Goal: Task Accomplishment & Management: Use online tool/utility

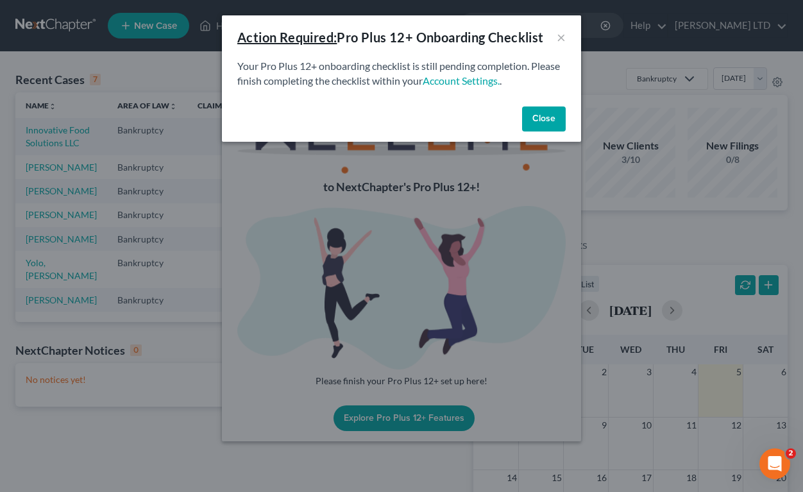
click at [547, 130] on button "Close" at bounding box center [544, 120] width 44 height 26
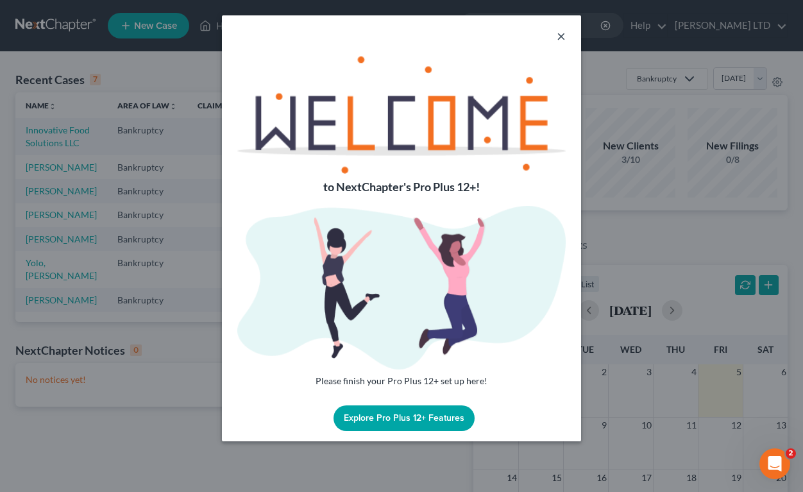
click at [558, 33] on button "×" at bounding box center [561, 35] width 9 height 15
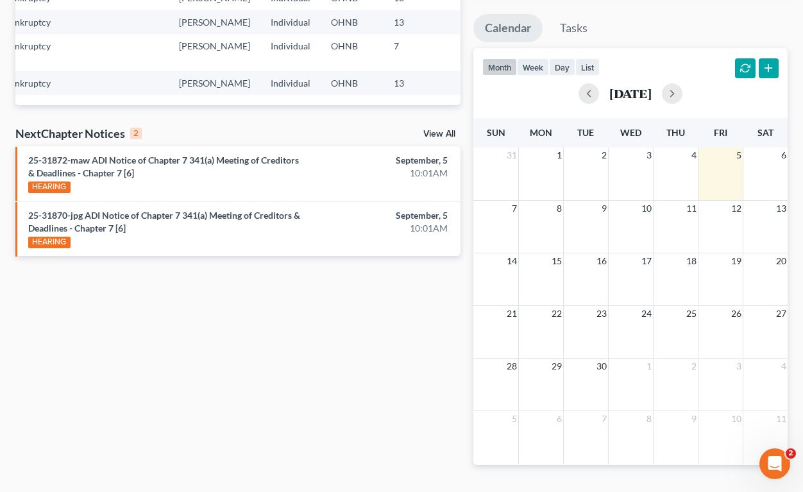
scroll to position [218, 0]
click at [74, 178] on link "25-31872-maw ADI Notice of Chapter 7 341(a) Meeting of Creditors & Deadlines - …" at bounding box center [163, 166] width 271 height 24
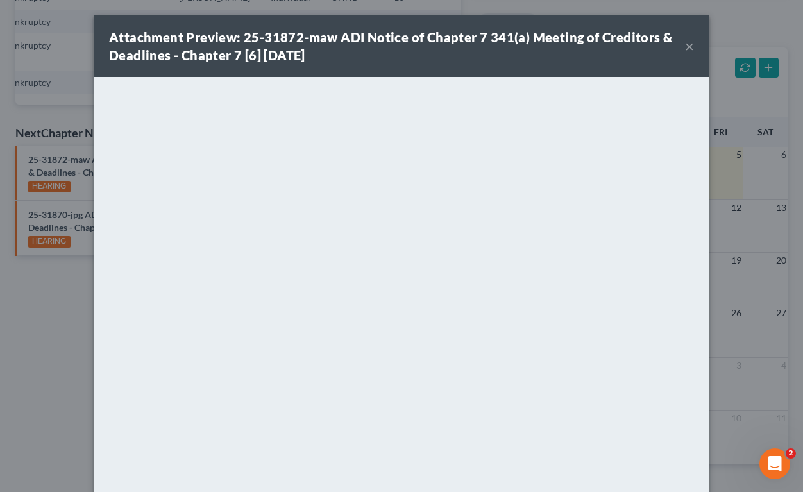
click at [689, 49] on button "×" at bounding box center [689, 45] width 9 height 15
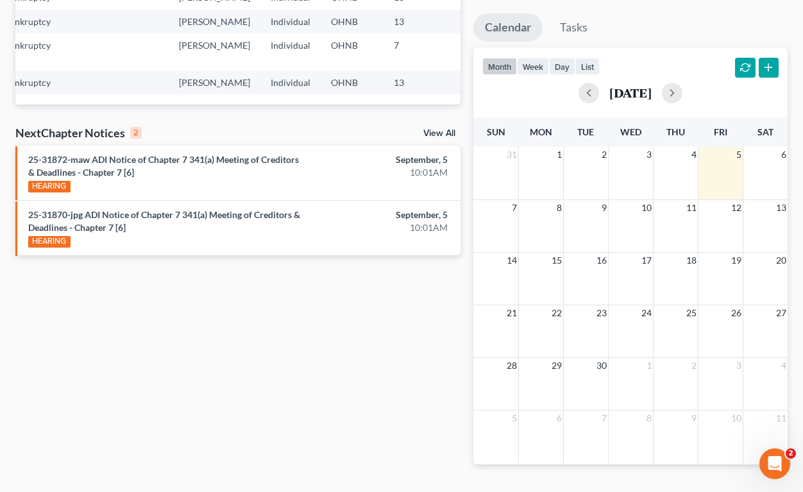
click at [448, 138] on link "View All" at bounding box center [439, 133] width 32 height 9
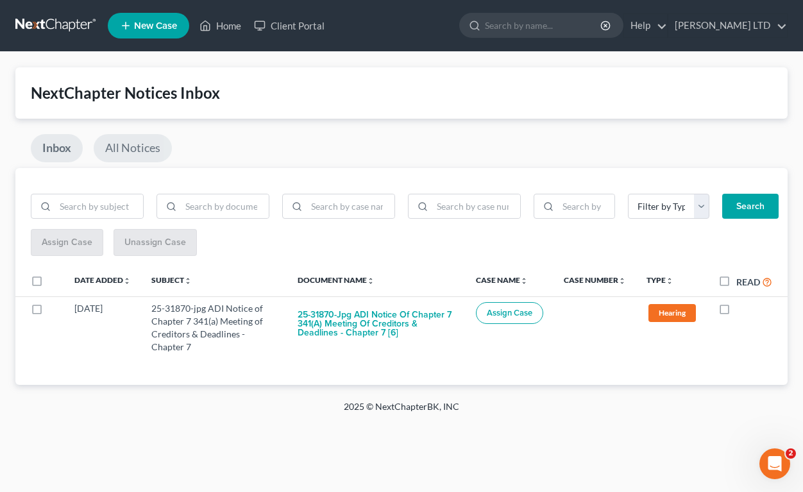
click at [155, 142] on link "All Notices" at bounding box center [133, 148] width 78 height 28
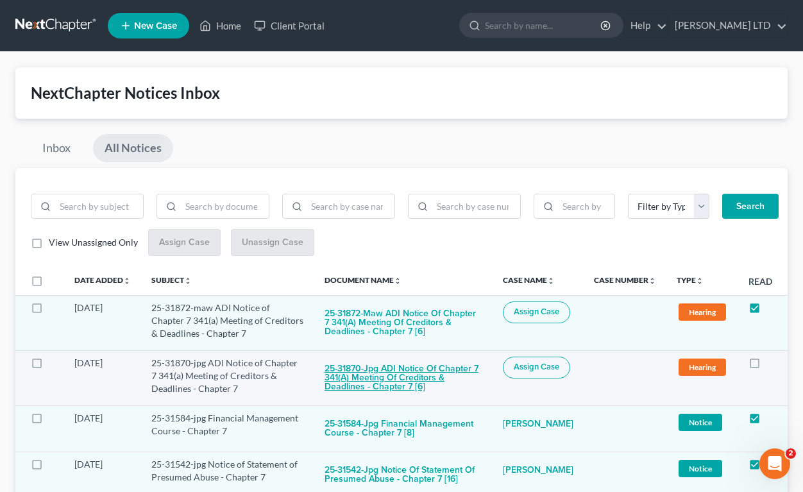
click at [449, 375] on button "25-31870-jpg ADI Notice of Chapter 7 341(a) Meeting of Creditors & Deadlines - …" at bounding box center [404, 379] width 158 height 44
checkbox input "true"
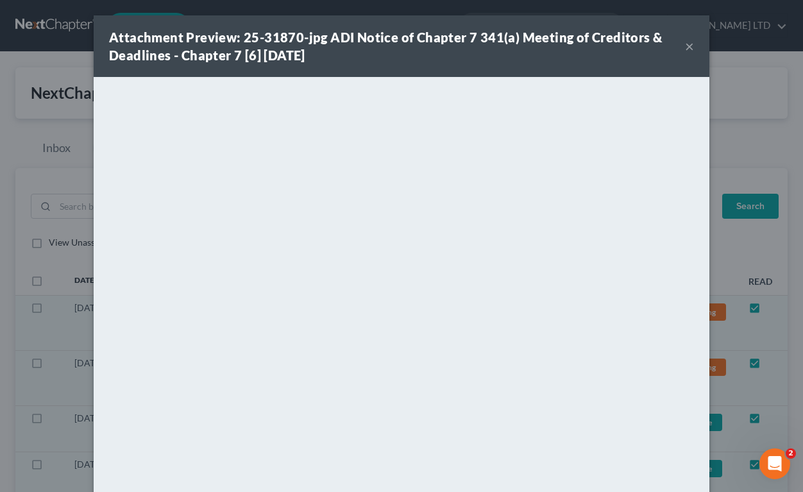
click at [687, 45] on button "×" at bounding box center [689, 45] width 9 height 15
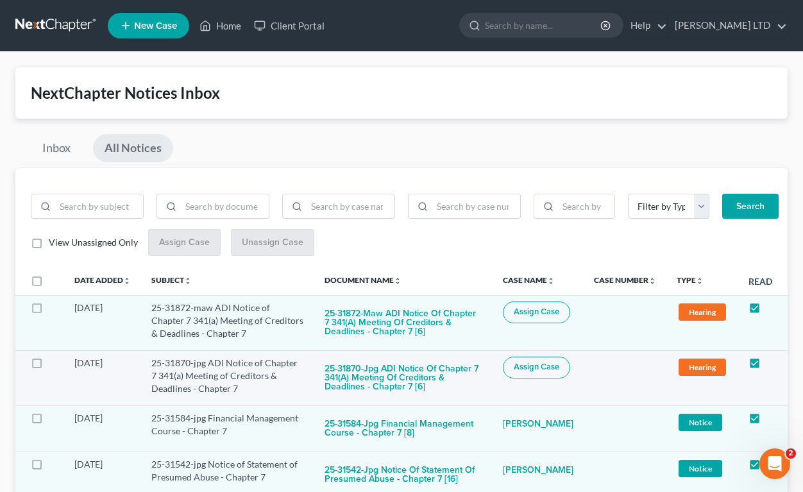
click at [535, 370] on span "Assign Case" at bounding box center [537, 367] width 46 height 10
checkbox input "true"
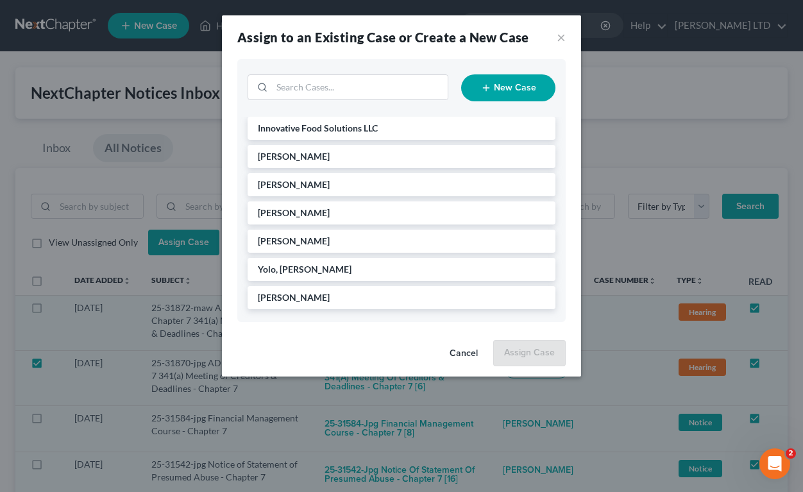
click at [492, 90] on icon "button" at bounding box center [486, 88] width 10 height 10
select select "61"
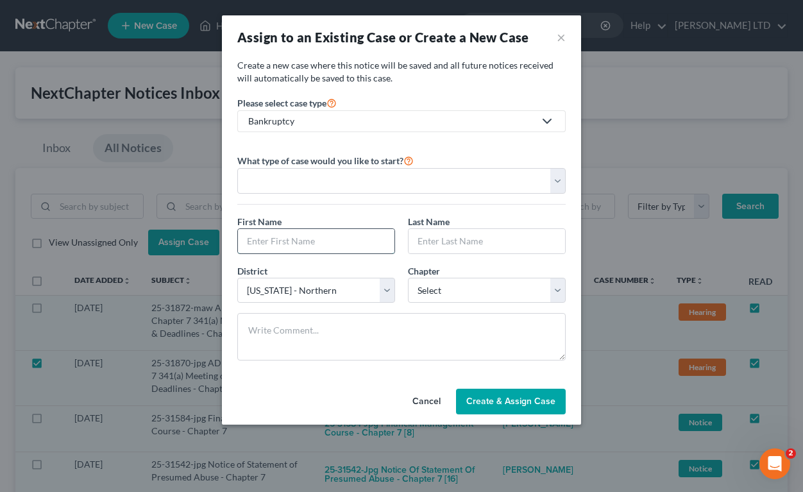
click at [355, 235] on input "text" at bounding box center [316, 241] width 157 height 24
type input "[PERSON_NAME]"
click at [505, 234] on input "text" at bounding box center [487, 241] width 157 height 24
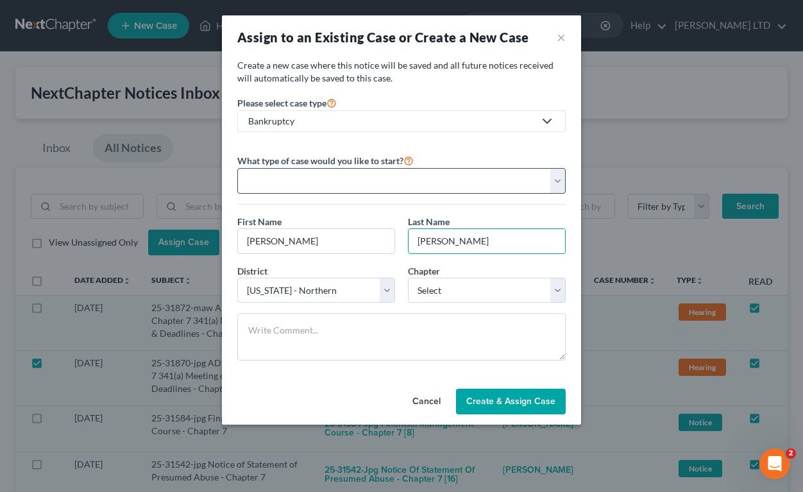
type input "[PERSON_NAME]"
click at [407, 178] on select "Personal Business" at bounding box center [401, 181] width 329 height 26
select select "0"
click at [237, 168] on select "Personal Business" at bounding box center [401, 181] width 329 height 26
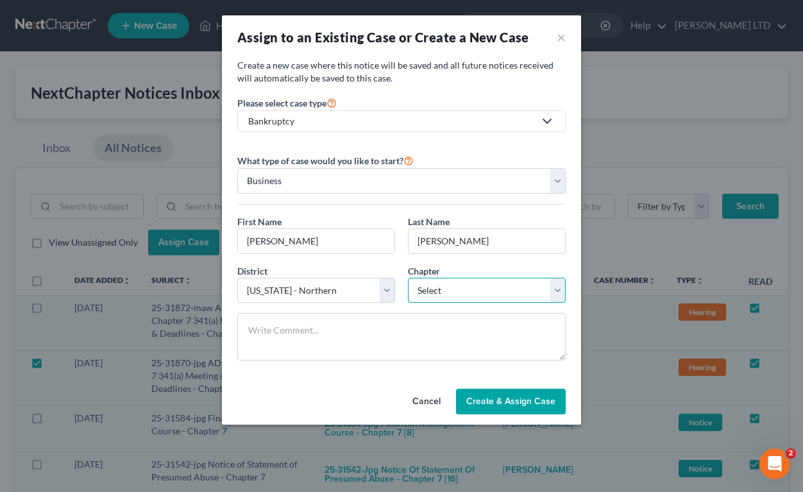
click at [447, 291] on select "Select 7 11 12 13" at bounding box center [487, 291] width 158 height 26
select select "0"
click at [408, 278] on select "Select 7 11 12 13" at bounding box center [487, 291] width 158 height 26
click at [508, 401] on span "Create & Assign Case" at bounding box center [510, 401] width 89 height 11
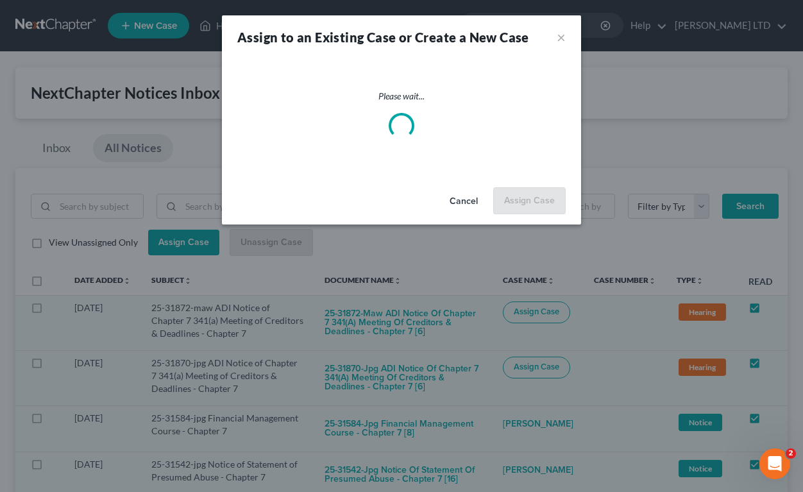
checkbox input "false"
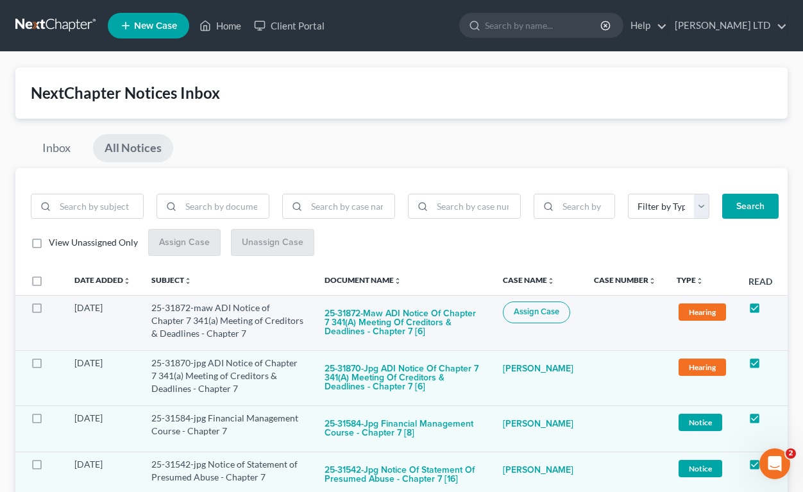
click at [529, 316] on span "Assign Case" at bounding box center [537, 312] width 46 height 10
checkbox input "true"
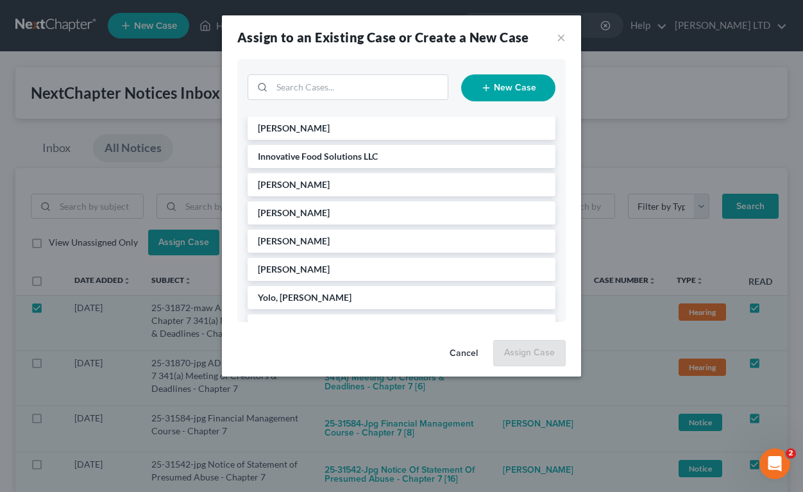
click at [486, 92] on icon "button" at bounding box center [486, 88] width 10 height 10
select select "61"
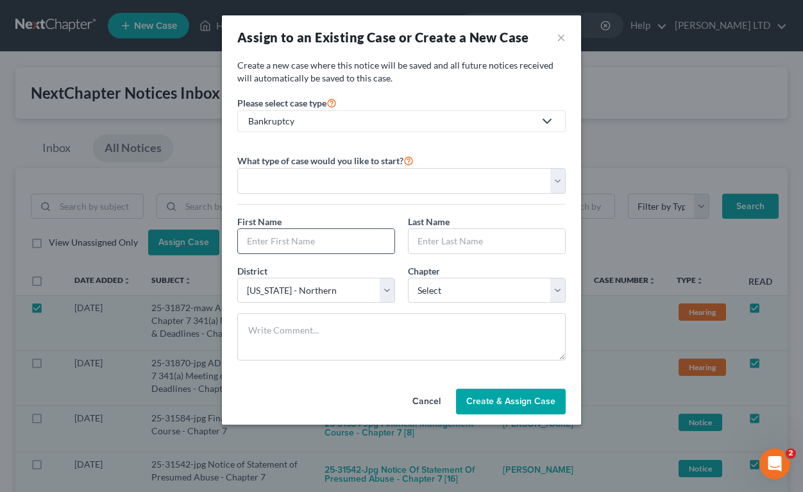
click at [346, 235] on input "text" at bounding box center [316, 241] width 157 height 24
type input "[PERSON_NAME]"
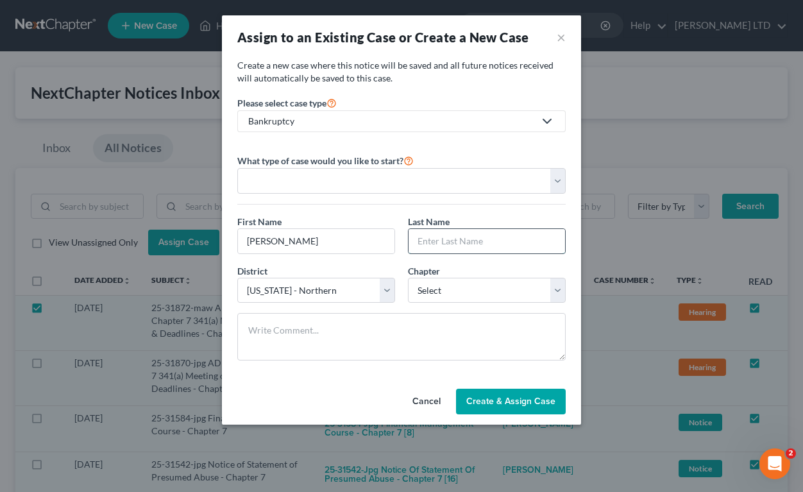
click at [447, 234] on input "text" at bounding box center [487, 241] width 157 height 24
type input "Yohnke"
click at [464, 289] on select "Select 7 11 12 13" at bounding box center [487, 291] width 158 height 26
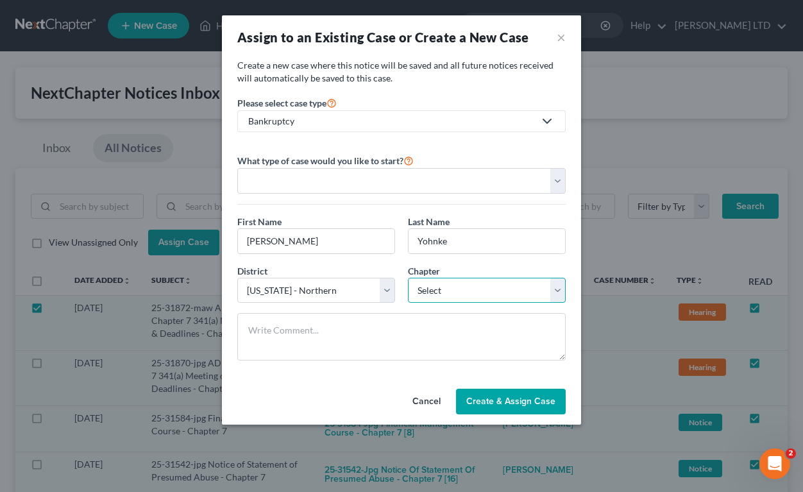
select select "0"
click at [408, 278] on select "Select 7 11 12 13" at bounding box center [487, 291] width 158 height 26
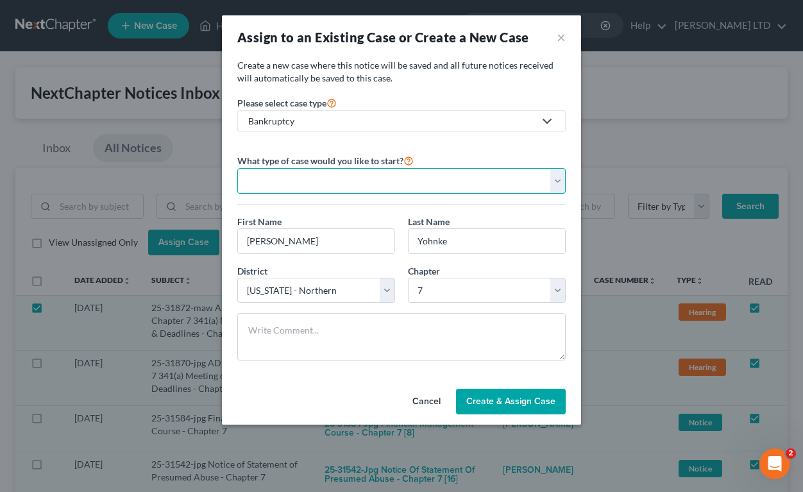
click at [431, 175] on select "Personal Business" at bounding box center [401, 181] width 329 height 26
select select "0"
click at [237, 168] on select "Personal Business" at bounding box center [401, 181] width 329 height 26
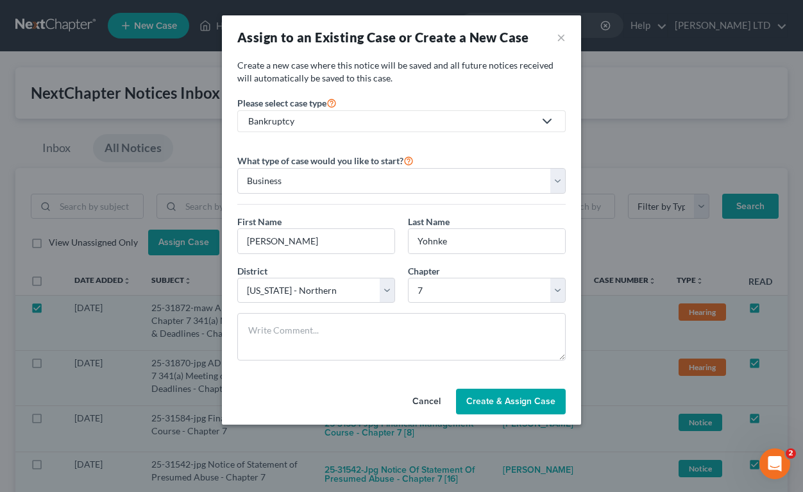
click at [510, 411] on button "Create & Assign Case" at bounding box center [511, 402] width 110 height 26
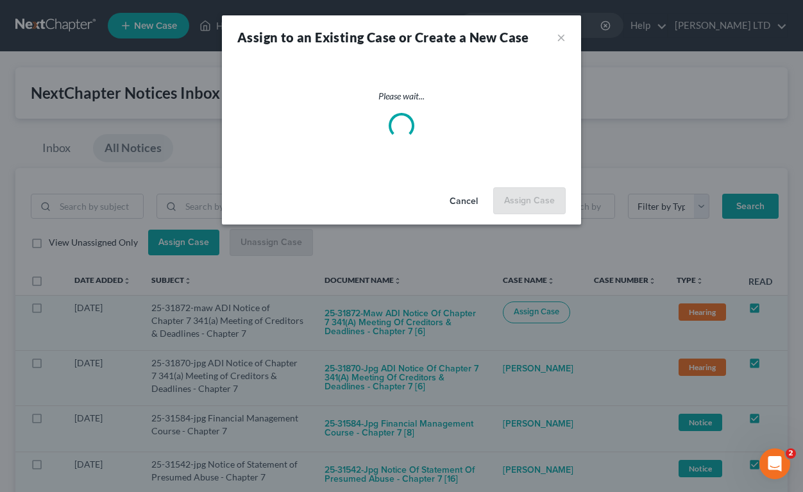
checkbox input "false"
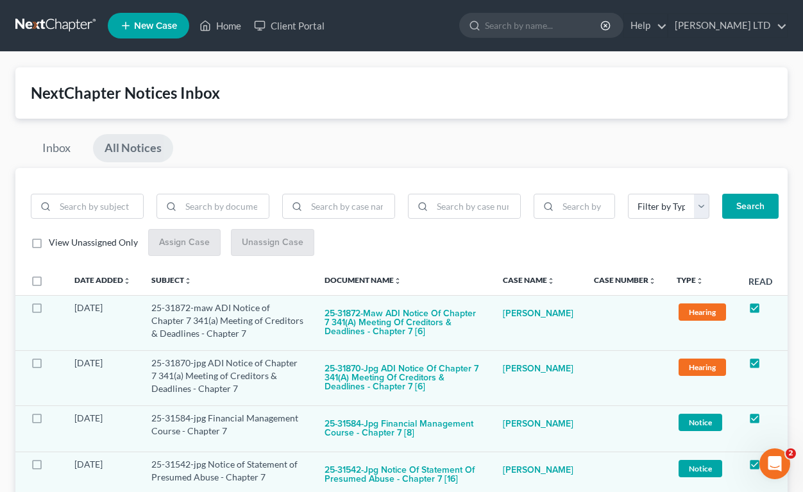
click at [131, 141] on link "All Notices" at bounding box center [133, 148] width 80 height 28
click at [65, 158] on link "Inbox" at bounding box center [56, 148] width 51 height 28
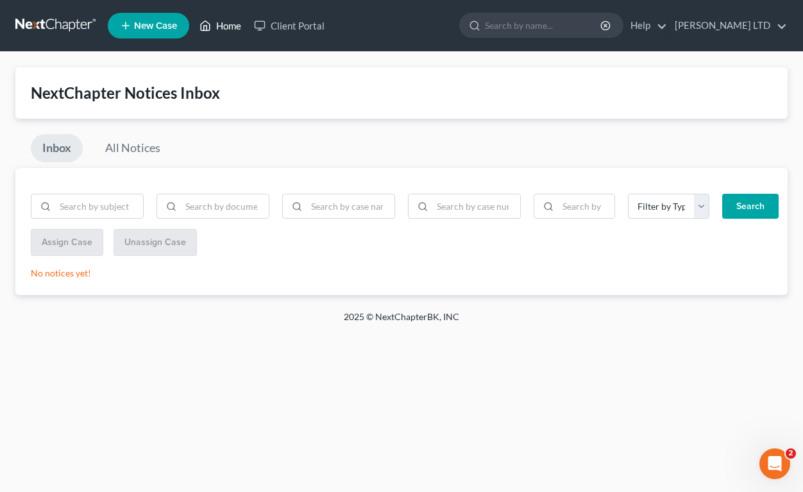
click at [233, 26] on link "Home" at bounding box center [220, 25] width 55 height 23
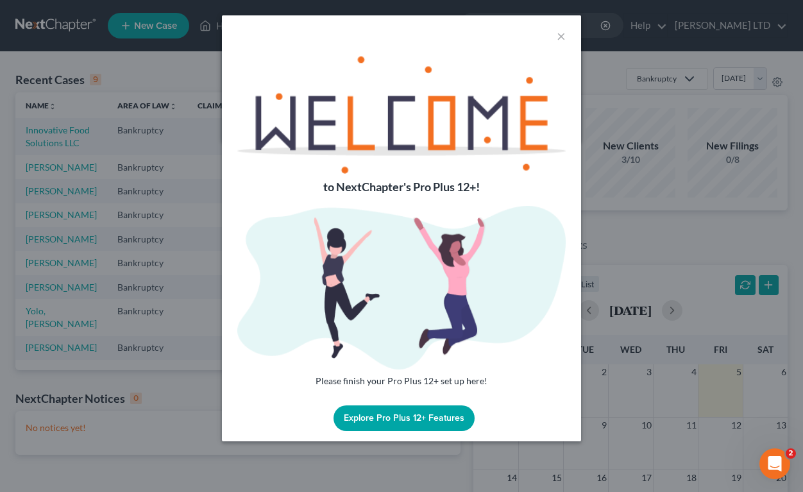
click at [556, 35] on div "×" at bounding box center [401, 35] width 359 height 41
click at [560, 39] on button "×" at bounding box center [561, 35] width 9 height 15
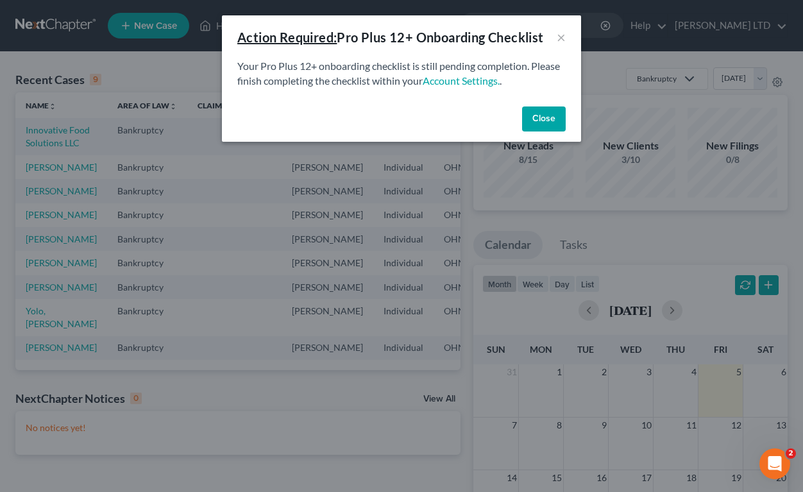
click at [535, 119] on button "Close" at bounding box center [544, 120] width 44 height 26
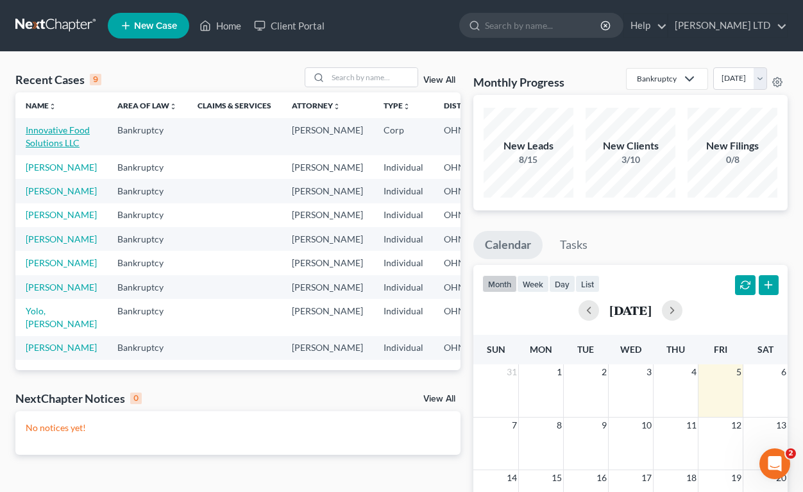
click at [40, 148] on link "Innovative Food Solutions LLC" at bounding box center [58, 136] width 64 height 24
select select "17"
select select "4"
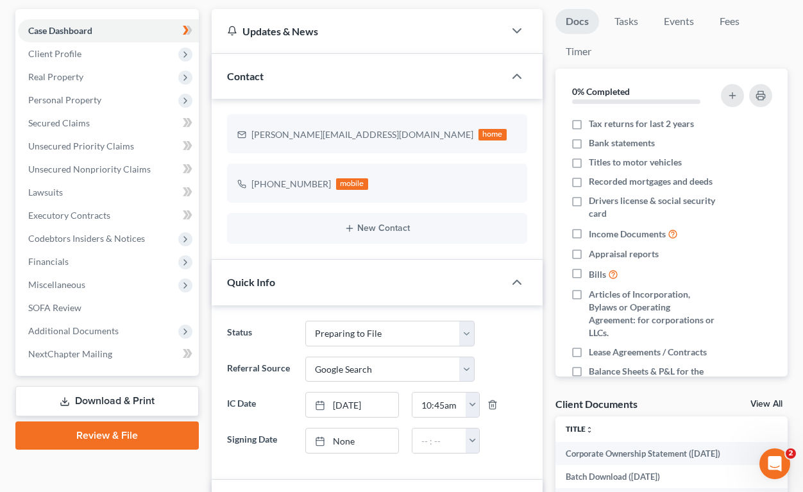
scroll to position [125, 0]
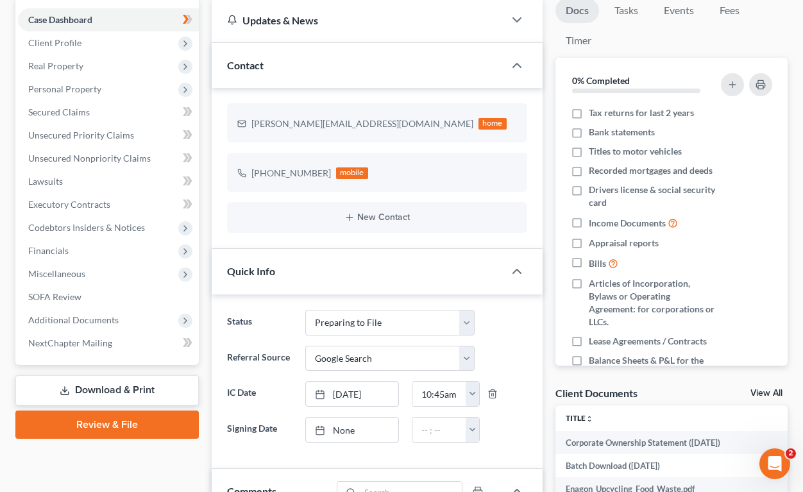
click at [78, 380] on link "Download & Print" at bounding box center [107, 390] width 184 height 30
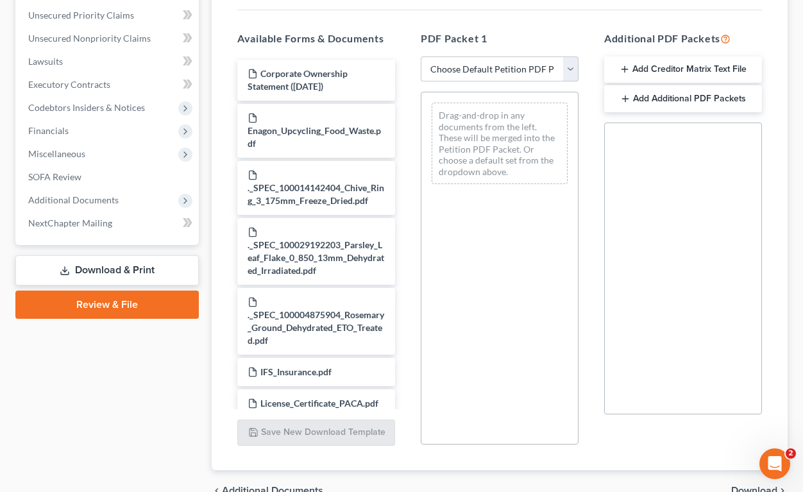
scroll to position [246, 0]
click at [633, 99] on button "Add Additional PDF Packets" at bounding box center [683, 98] width 158 height 27
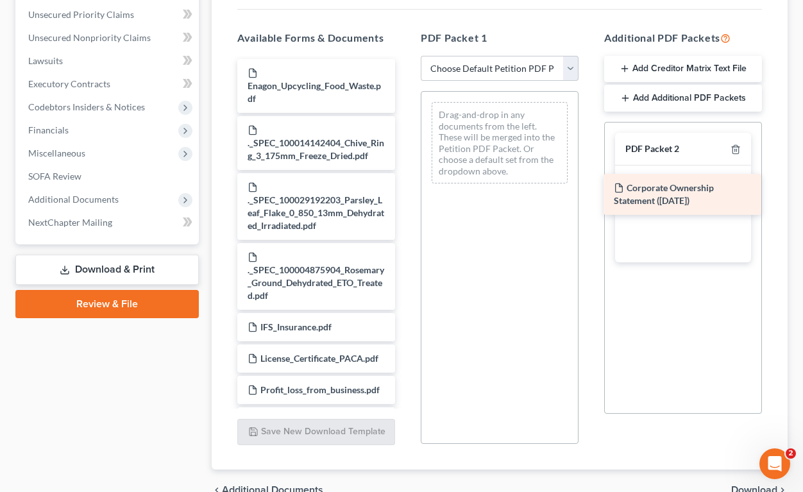
drag, startPoint x: 365, startPoint y: 76, endPoint x: 731, endPoint y: 191, distance: 384.2
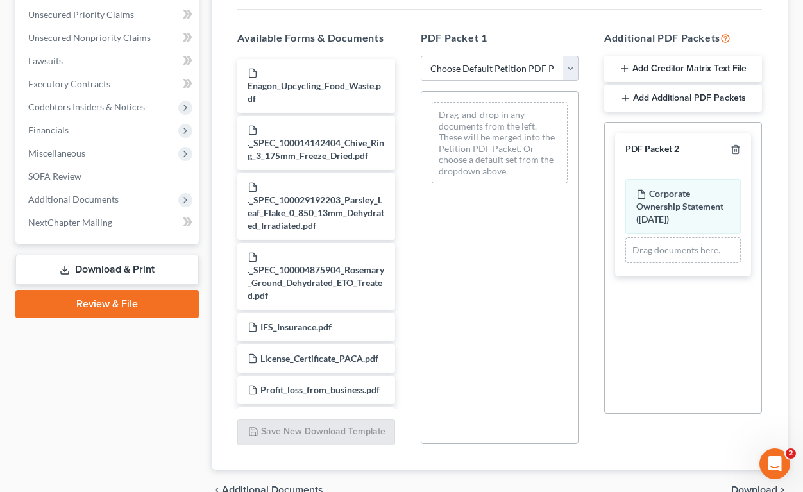
click at [635, 98] on button "Add Additional PDF Packets" at bounding box center [683, 98] width 158 height 27
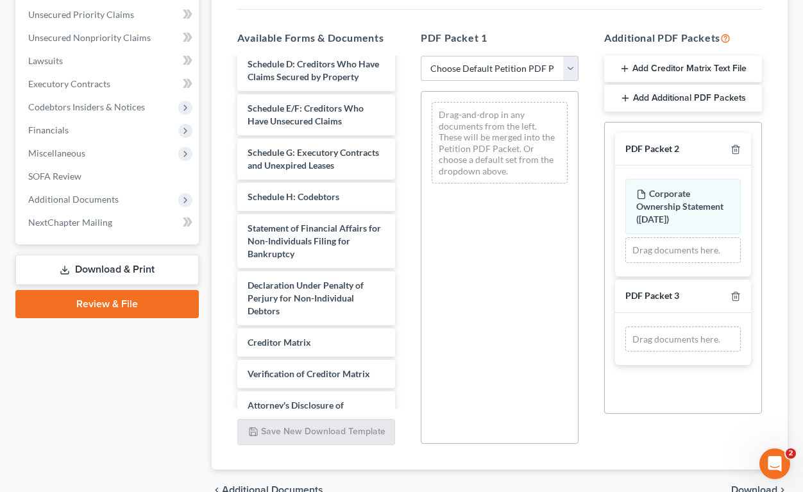
scroll to position [1213, 0]
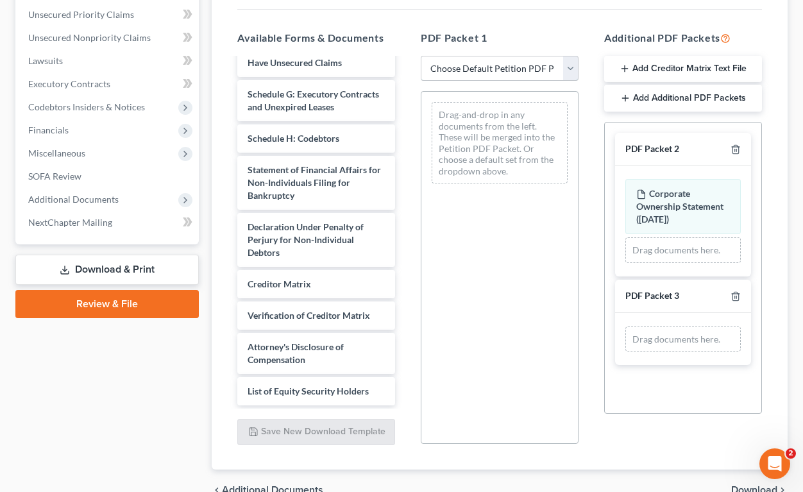
click at [452, 73] on select "Choose Default Petition PDF Packet Complete Bankruptcy Petition (all forms and …" at bounding box center [500, 69] width 158 height 26
select select "0"
click at [421, 56] on select "Choose Default Petition PDF Packet Complete Bankruptcy Petition (all forms and …" at bounding box center [500, 69] width 158 height 26
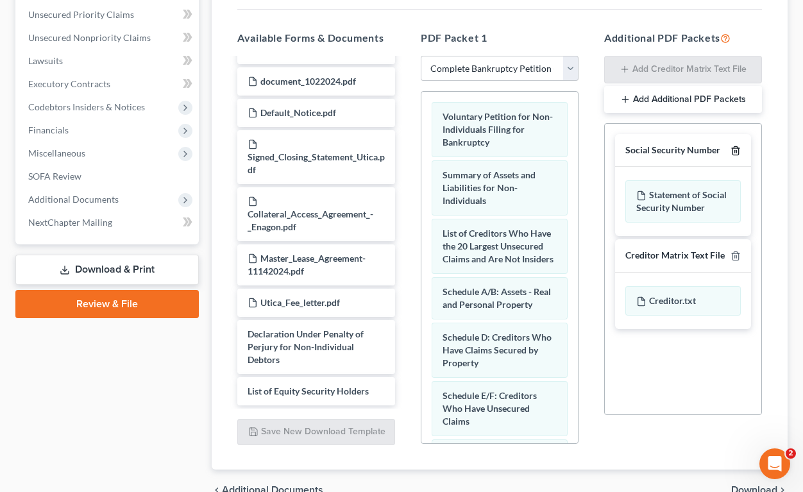
click at [738, 152] on icon "button" at bounding box center [736, 151] width 10 height 10
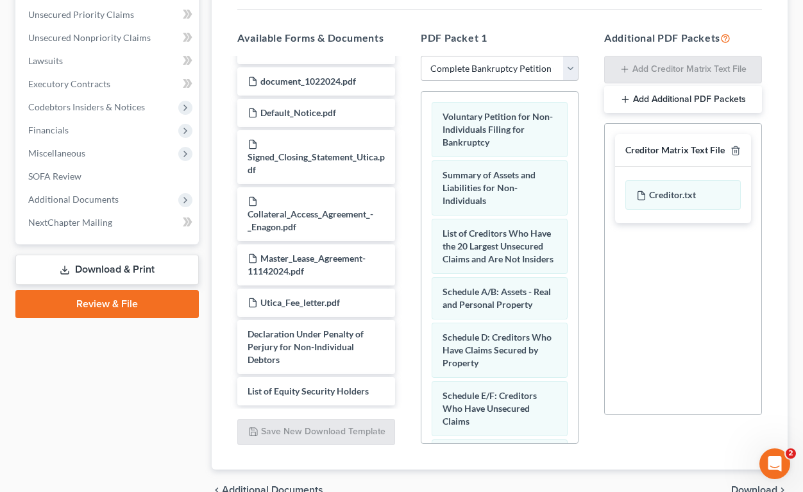
click at [649, 110] on button "Add Additional PDF Packets" at bounding box center [683, 99] width 158 height 27
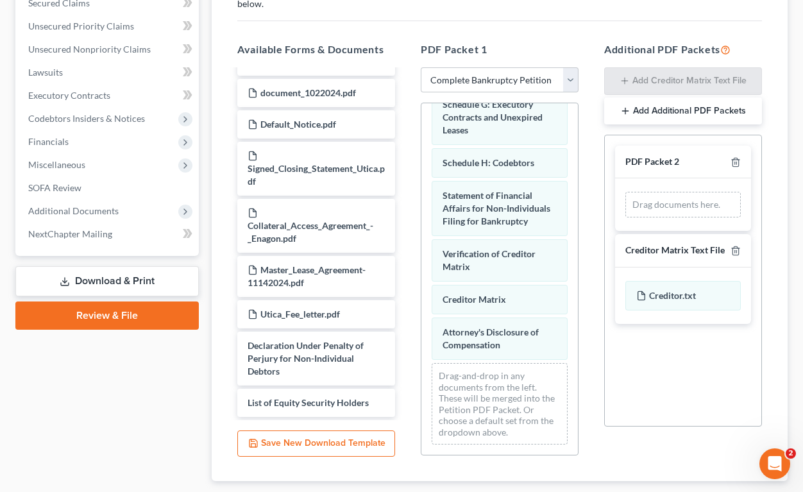
scroll to position [225, 0]
